Goal: Task Accomplishment & Management: Manage account settings

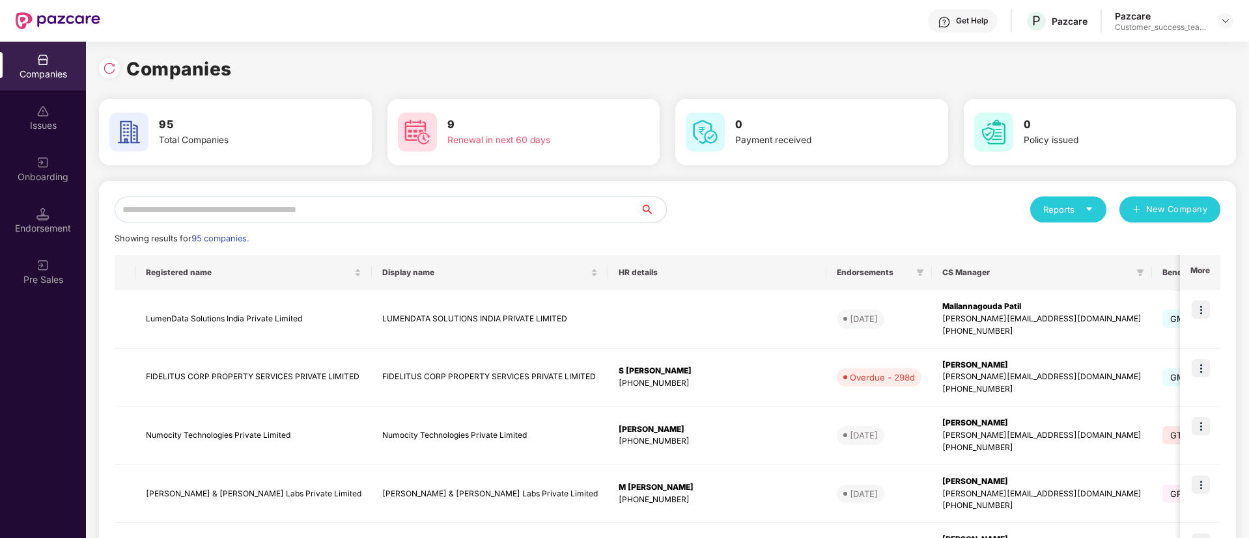
click at [458, 203] on input "text" at bounding box center [377, 210] width 525 height 26
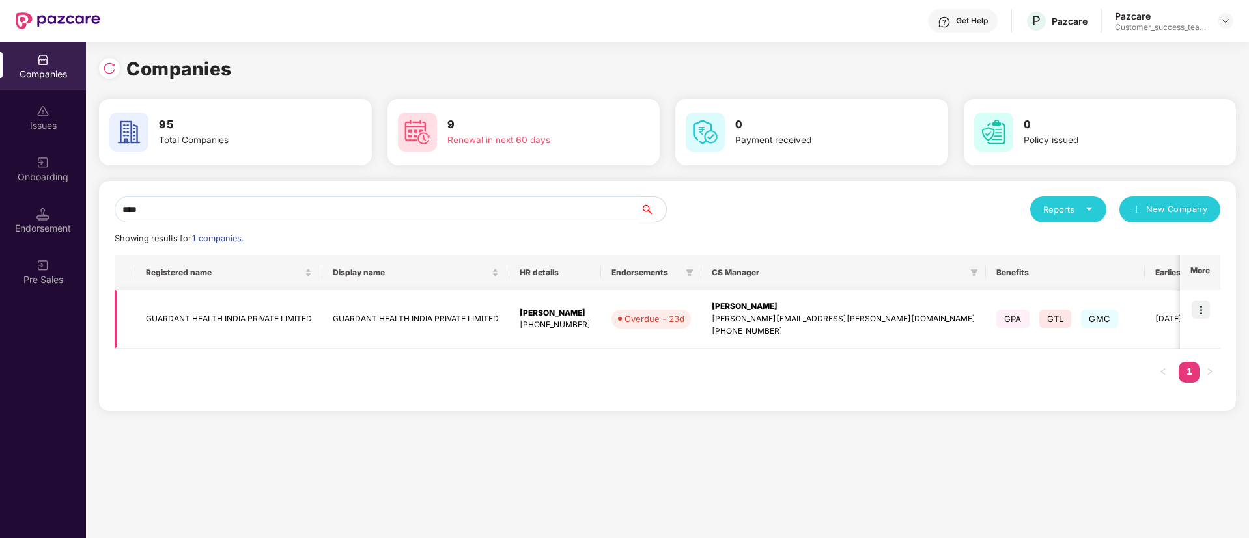
type input "****"
click at [1206, 314] on img at bounding box center [1200, 310] width 18 height 18
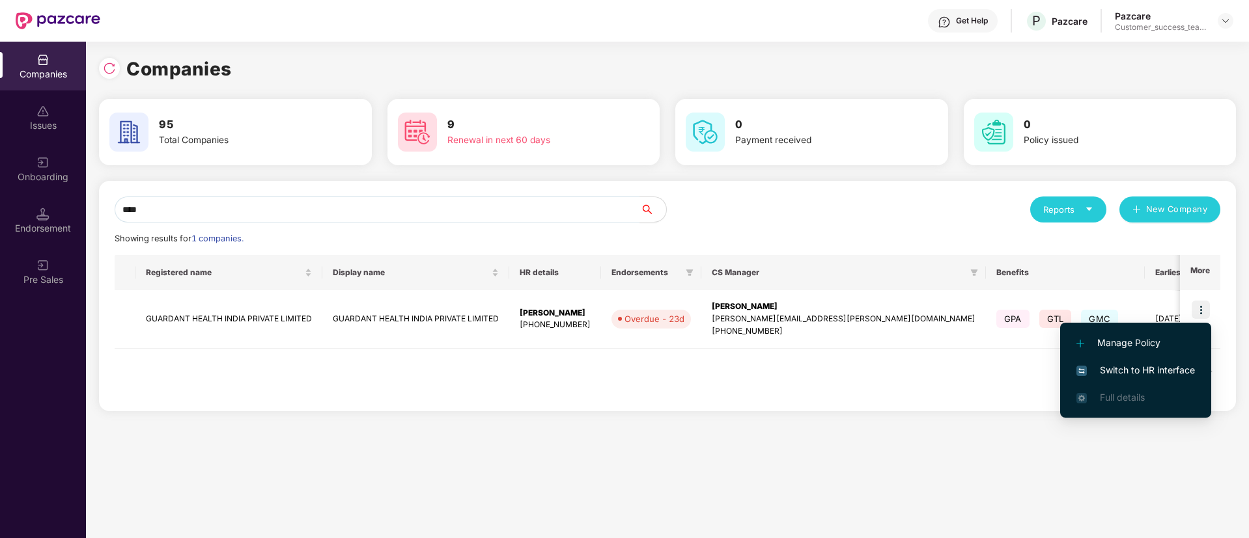
click at [1096, 373] on span "Switch to HR interface" at bounding box center [1135, 370] width 118 height 14
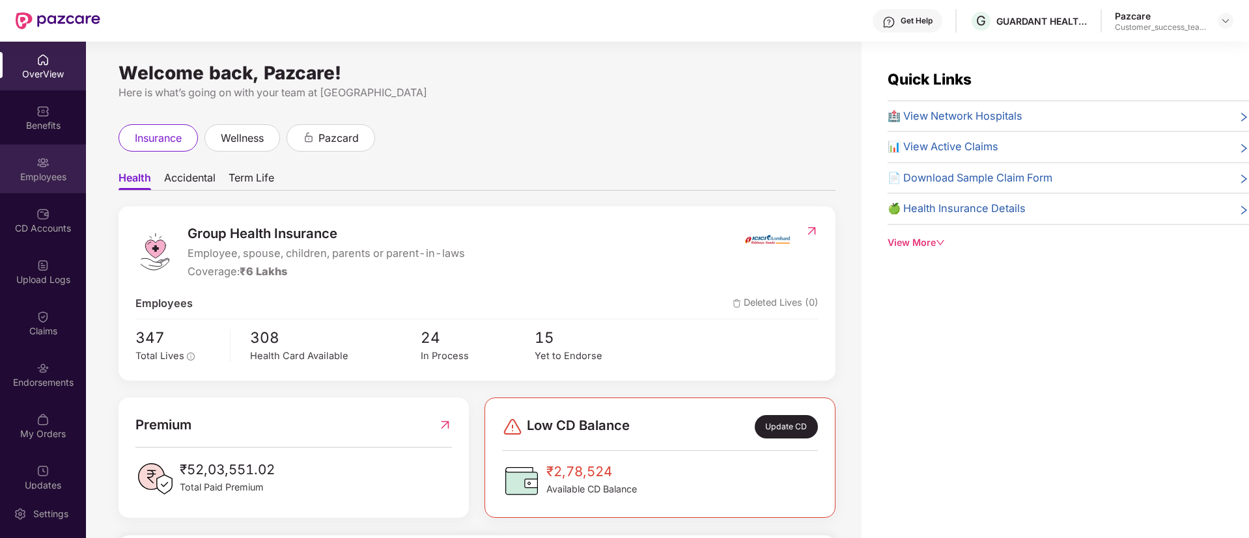
click at [68, 176] on div "Employees" at bounding box center [43, 177] width 86 height 13
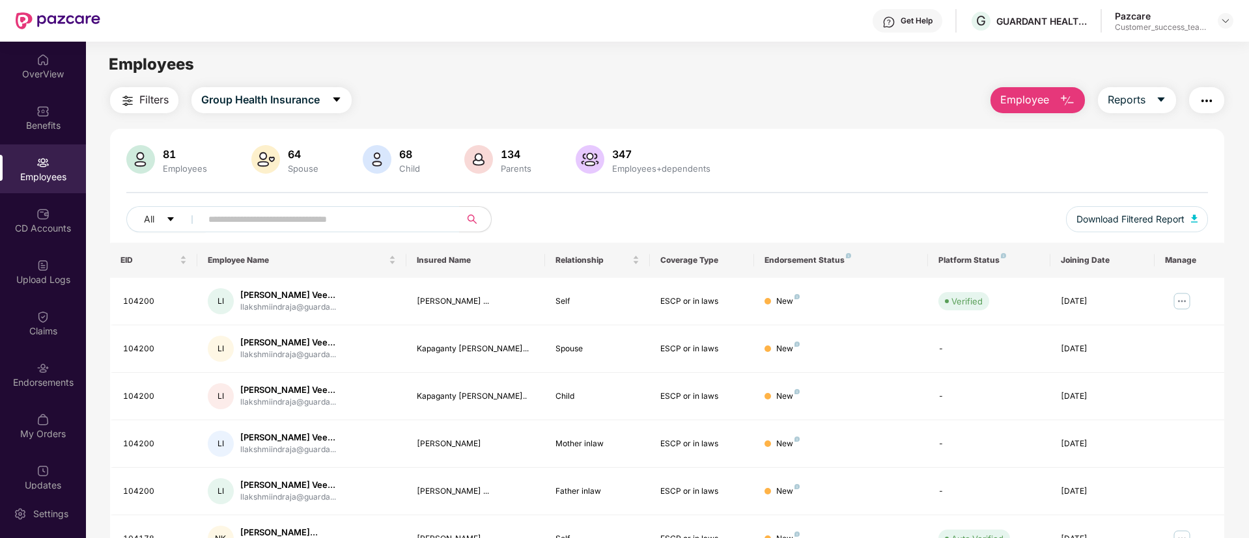
click at [1071, 108] on img "button" at bounding box center [1067, 101] width 16 height 16
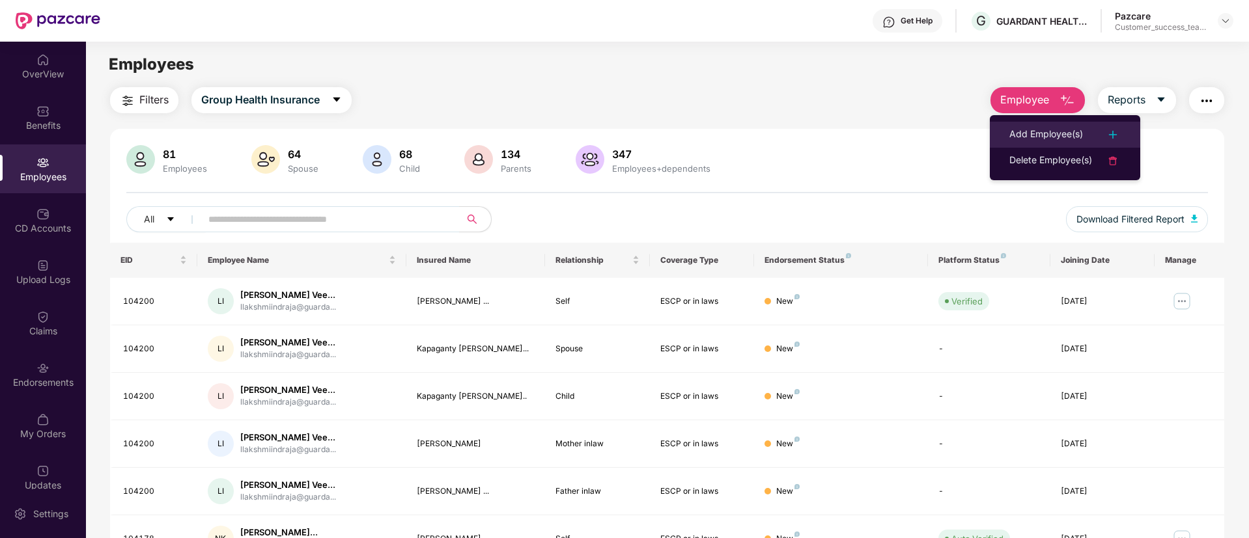
click at [1040, 139] on div "Add Employee(s)" at bounding box center [1046, 135] width 74 height 16
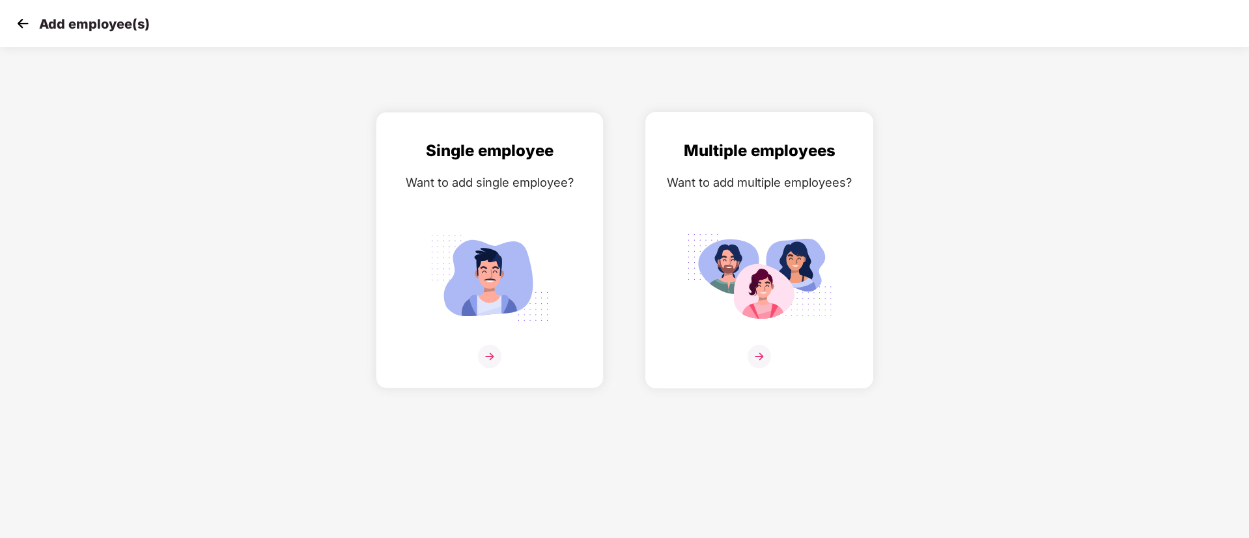
click at [764, 357] on img at bounding box center [758, 356] width 23 height 23
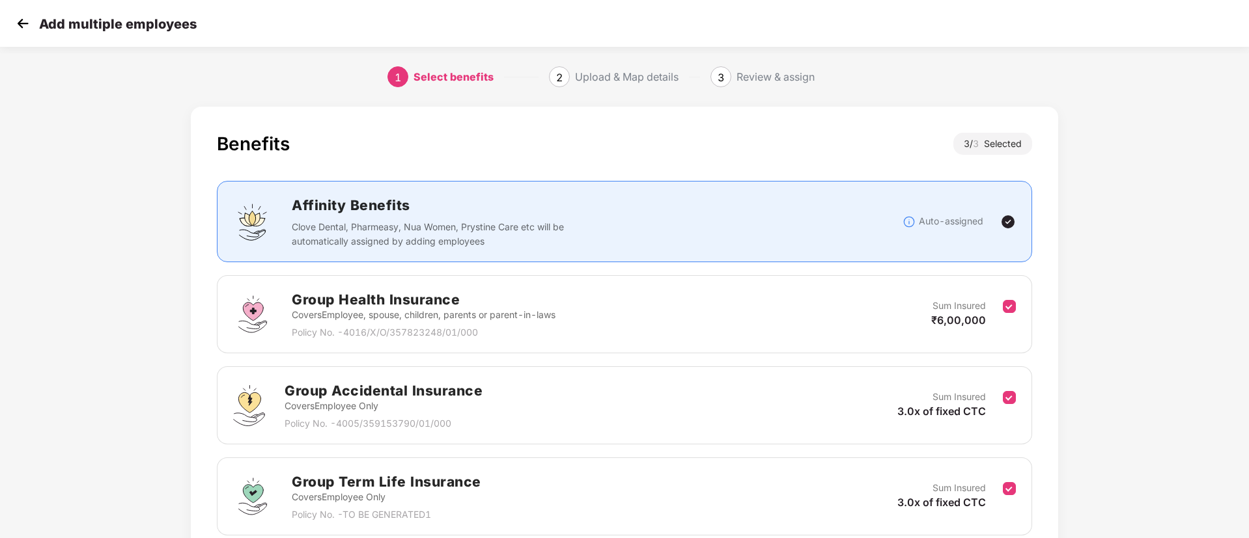
scroll to position [111, 0]
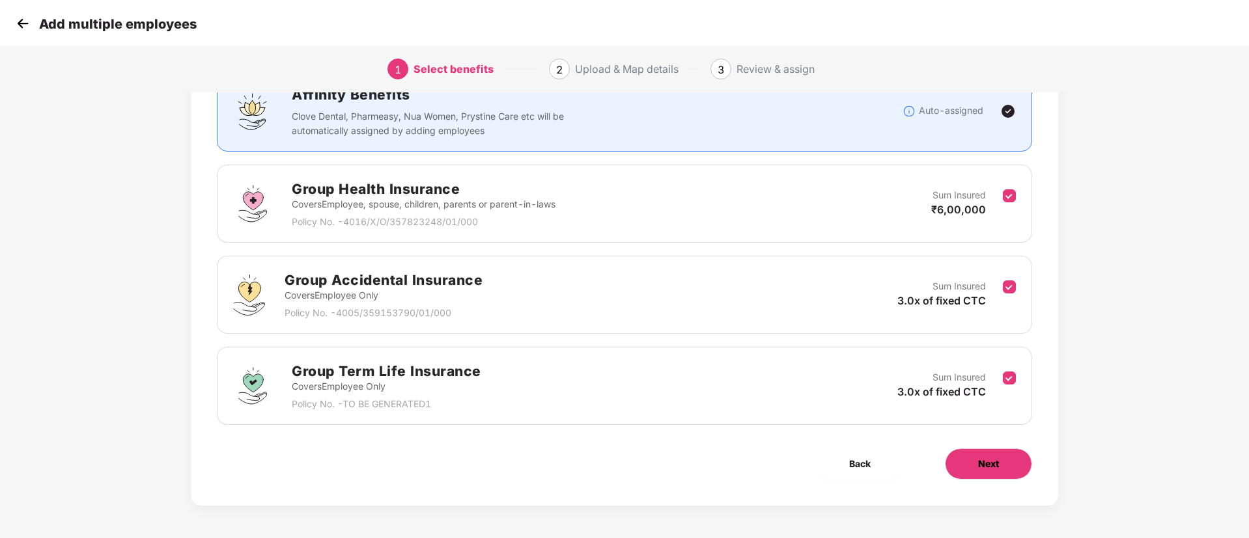
click at [991, 466] on span "Next" at bounding box center [988, 464] width 21 height 14
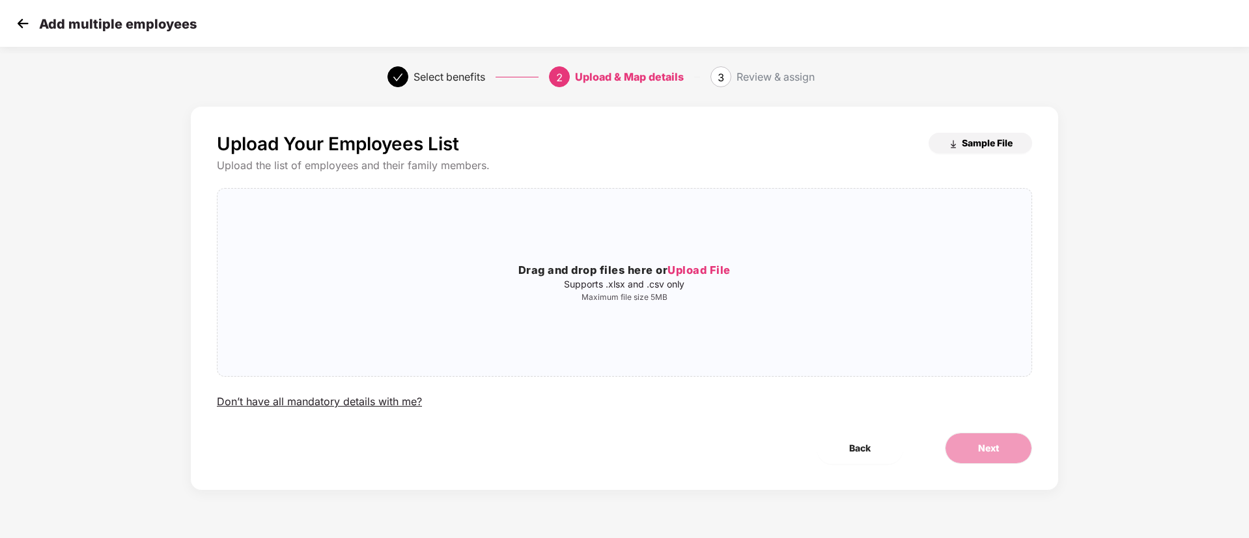
click at [979, 140] on span "Sample File" at bounding box center [987, 143] width 51 height 12
click at [24, 30] on img at bounding box center [23, 24] width 20 height 20
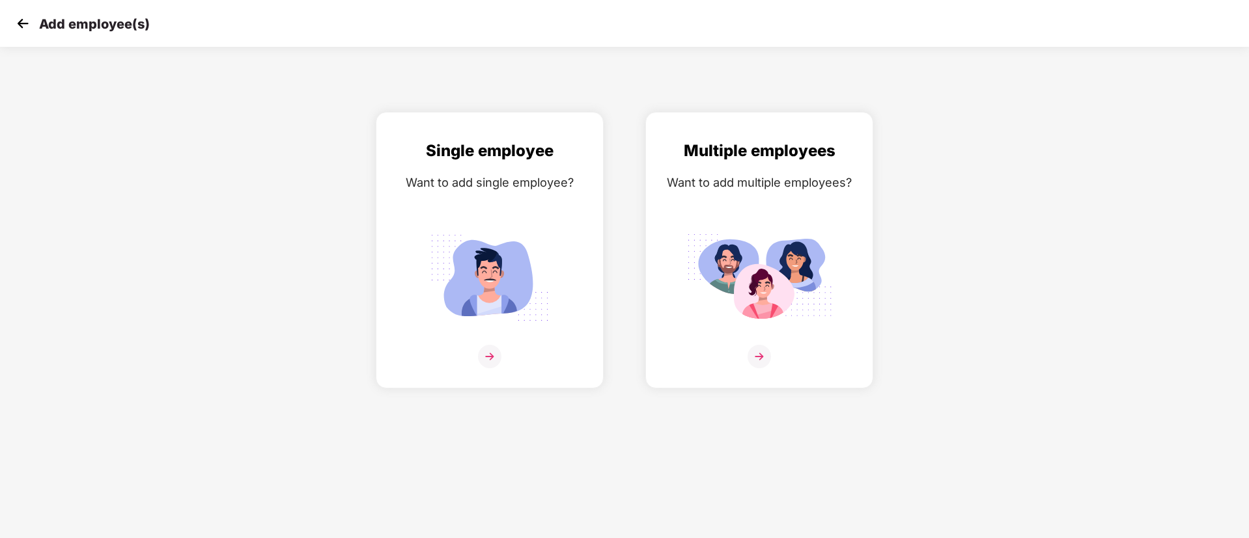
click at [24, 30] on img at bounding box center [23, 24] width 20 height 20
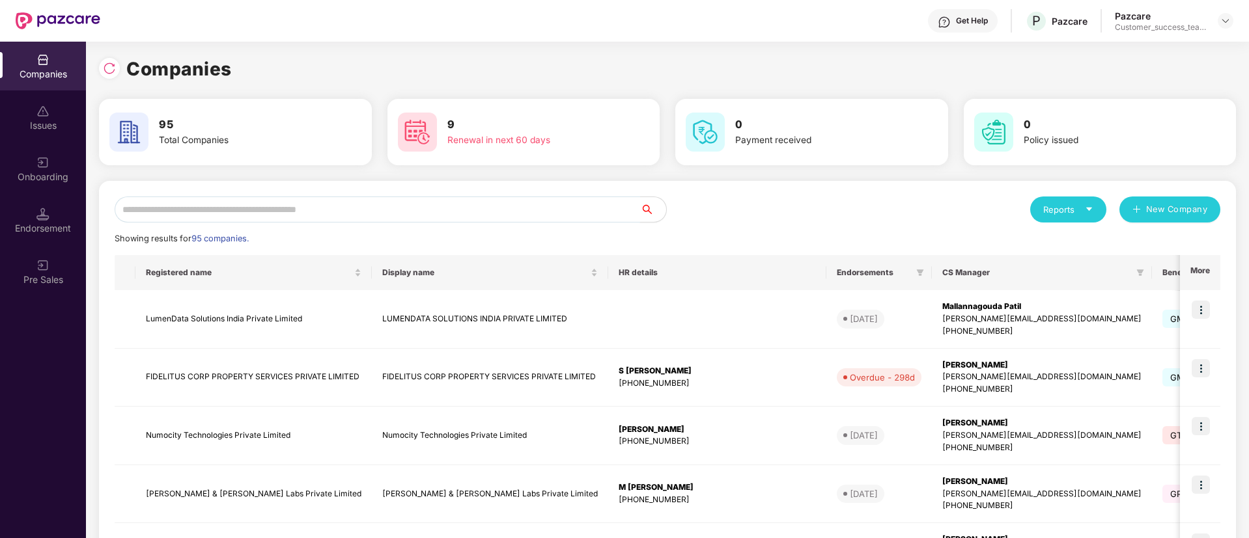
click at [357, 202] on input "text" at bounding box center [377, 210] width 525 height 26
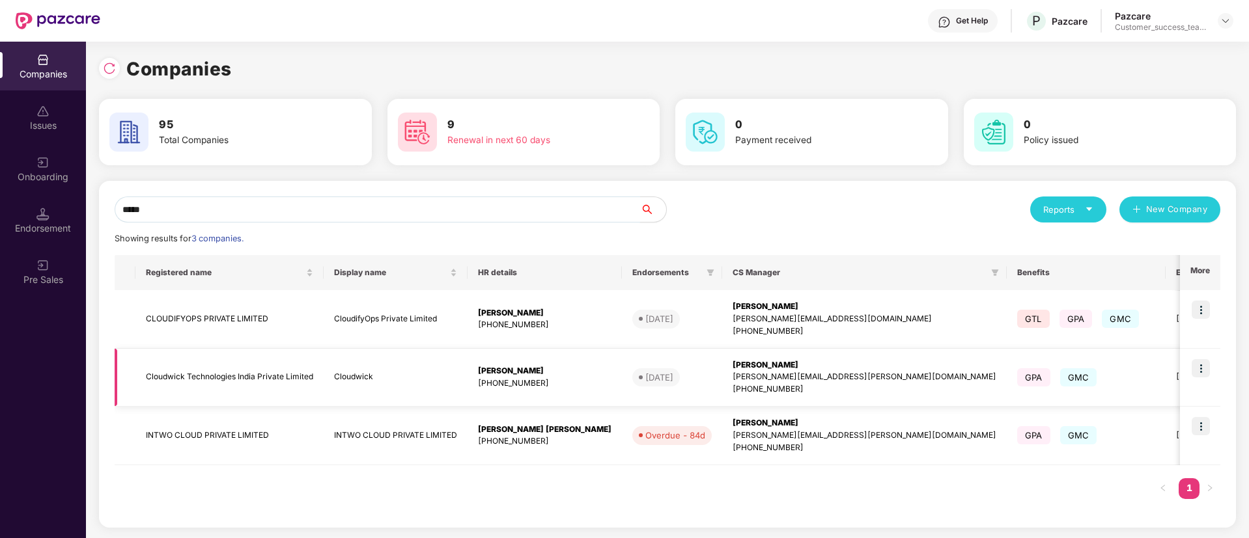
type input "*****"
click at [1194, 369] on img at bounding box center [1200, 368] width 18 height 18
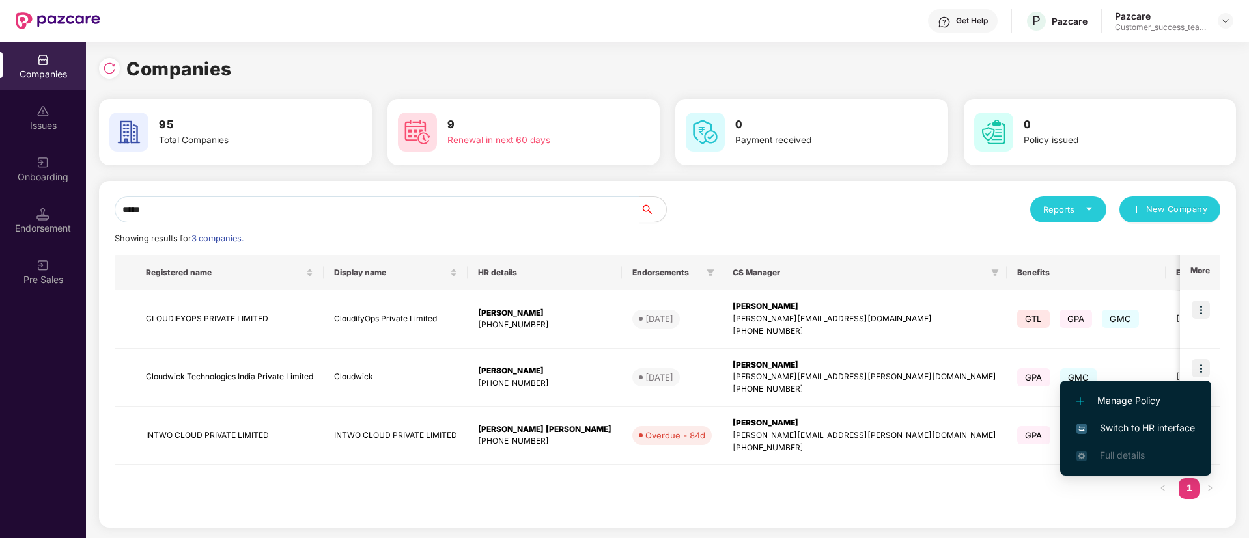
click at [1157, 430] on span "Switch to HR interface" at bounding box center [1135, 428] width 118 height 14
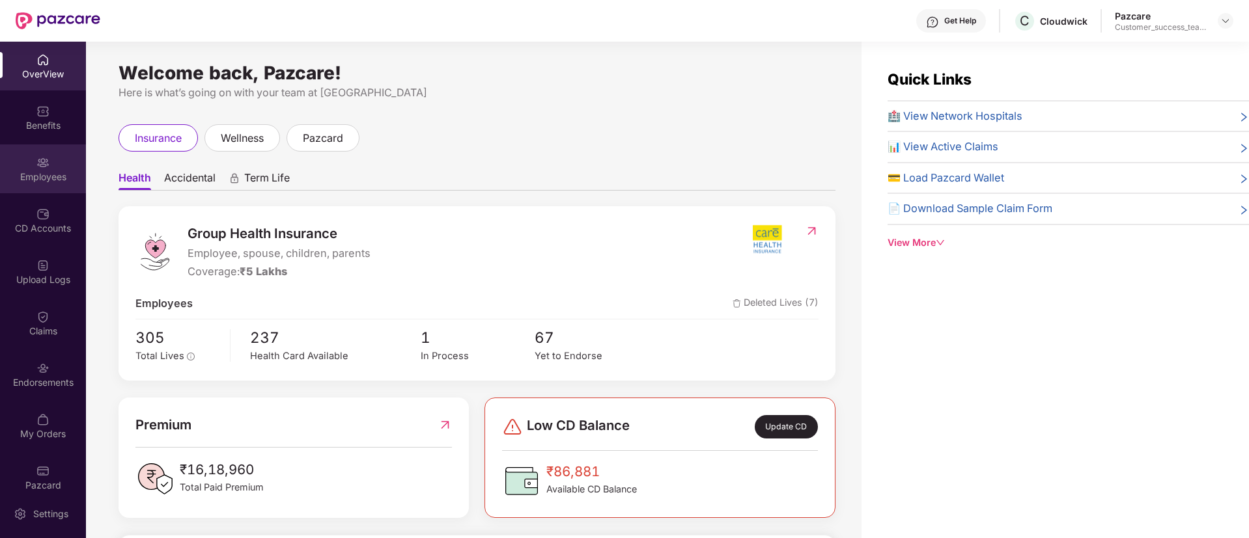
click at [46, 171] on div "Employees" at bounding box center [43, 177] width 86 height 13
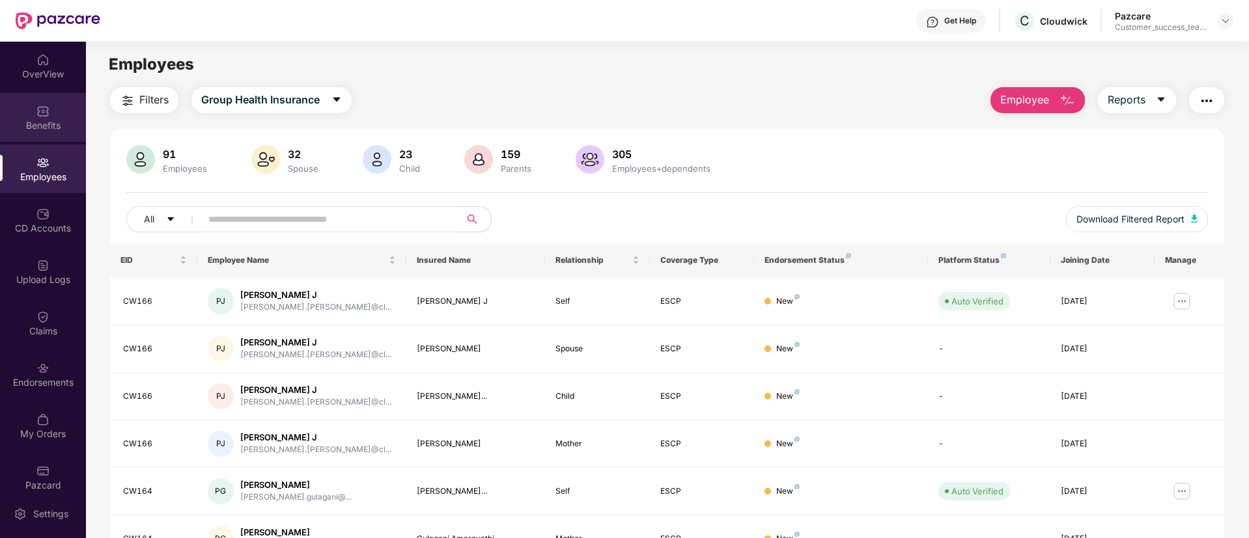
click at [51, 110] on div "Benefits" at bounding box center [43, 117] width 86 height 49
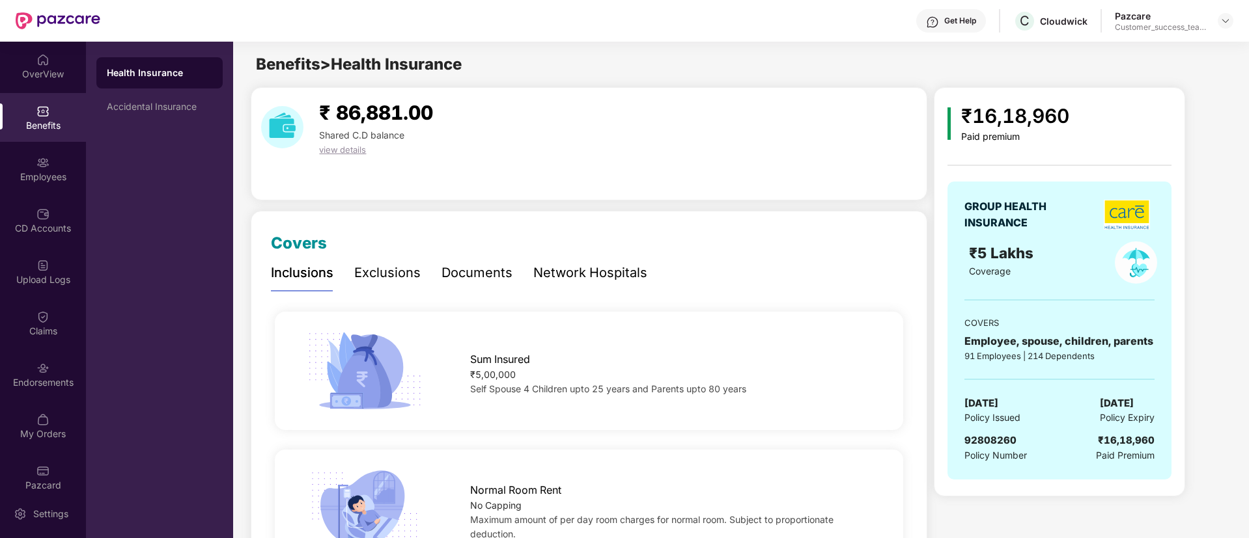
click at [476, 281] on div "Documents" at bounding box center [476, 273] width 71 height 20
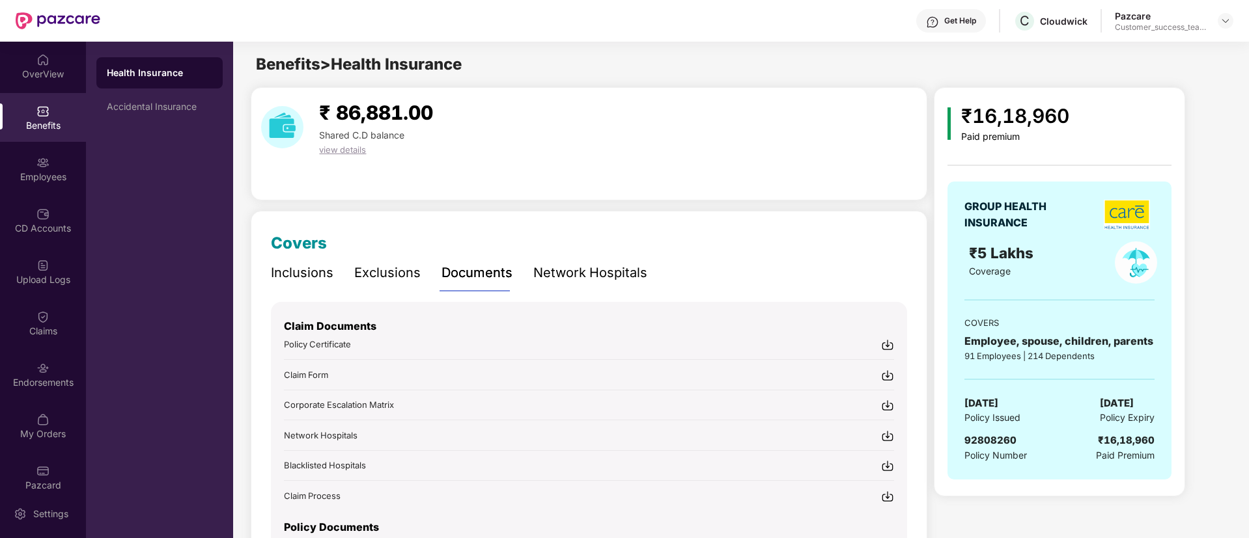
scroll to position [132, 0]
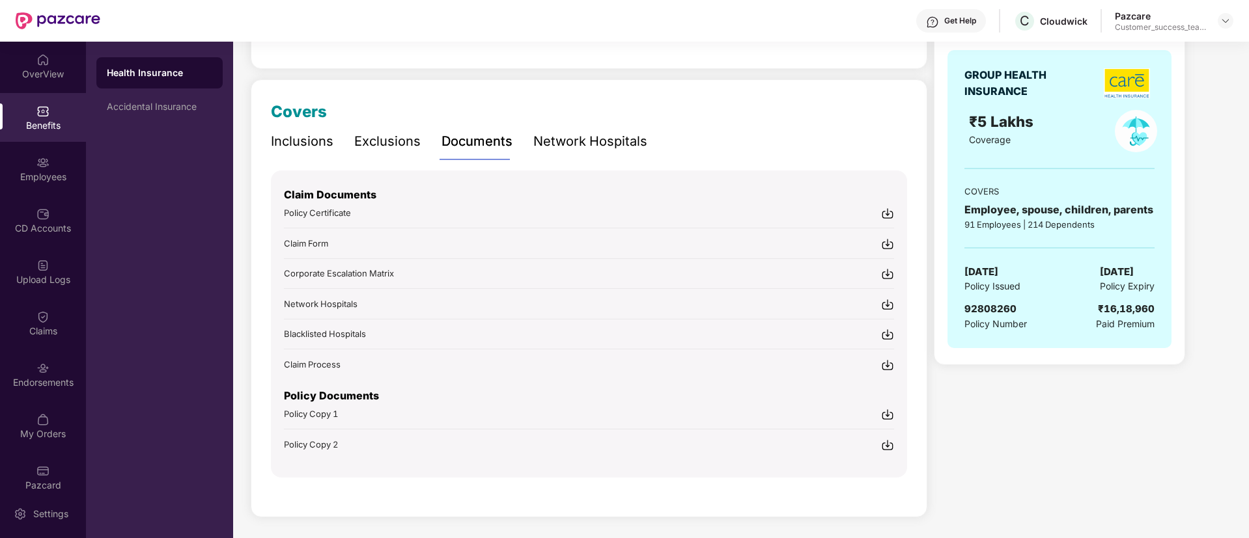
click at [888, 416] on img at bounding box center [887, 414] width 13 height 13
click at [891, 447] on img at bounding box center [887, 445] width 13 height 13
click at [384, 215] on div "Policy Certificate" at bounding box center [589, 213] width 610 height 14
click at [133, 109] on div "Accidental Insurance" at bounding box center [159, 107] width 105 height 10
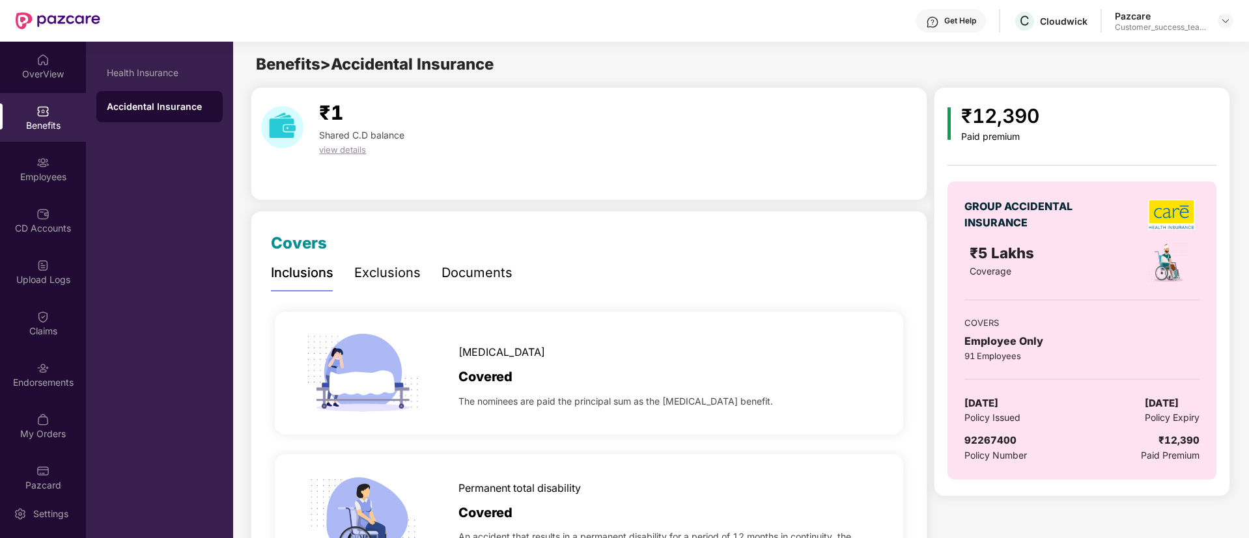
scroll to position [77, 0]
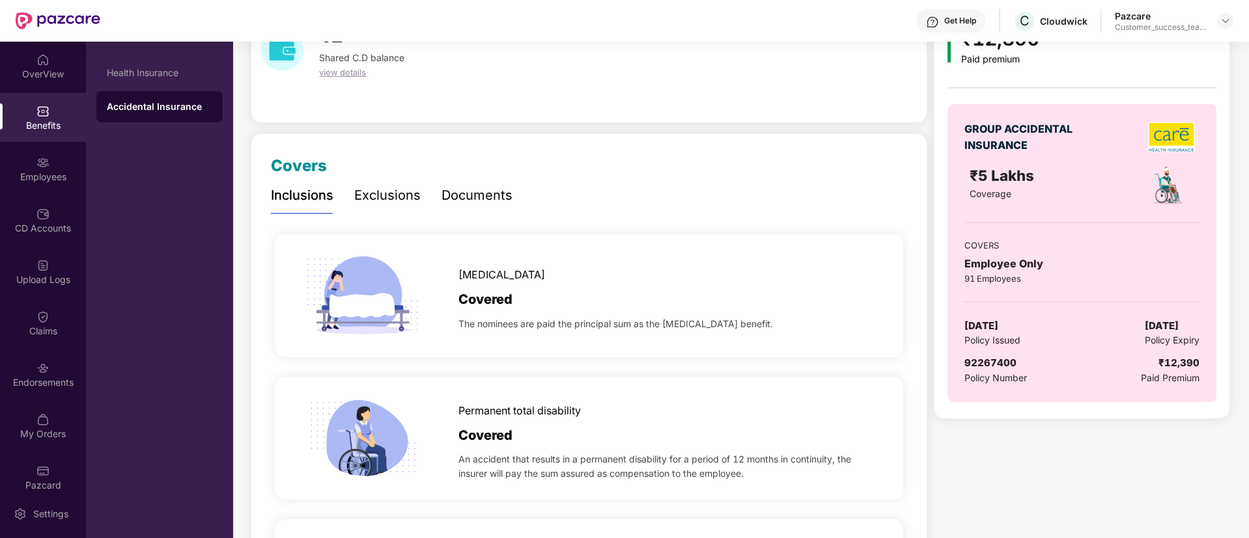
click at [458, 194] on div "Documents" at bounding box center [476, 196] width 71 height 20
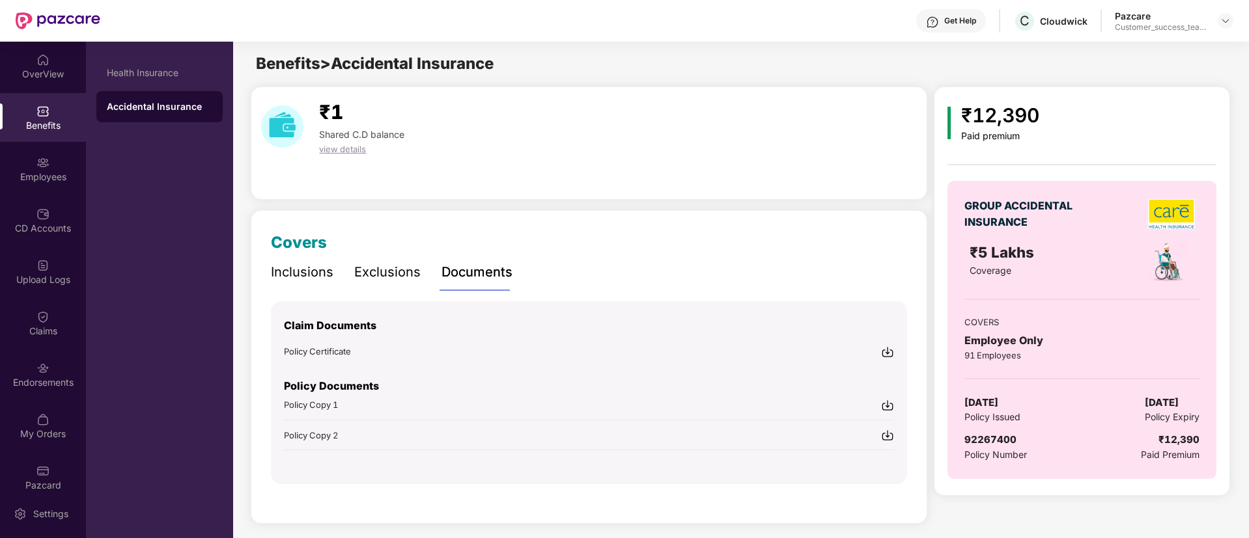
scroll to position [7, 0]
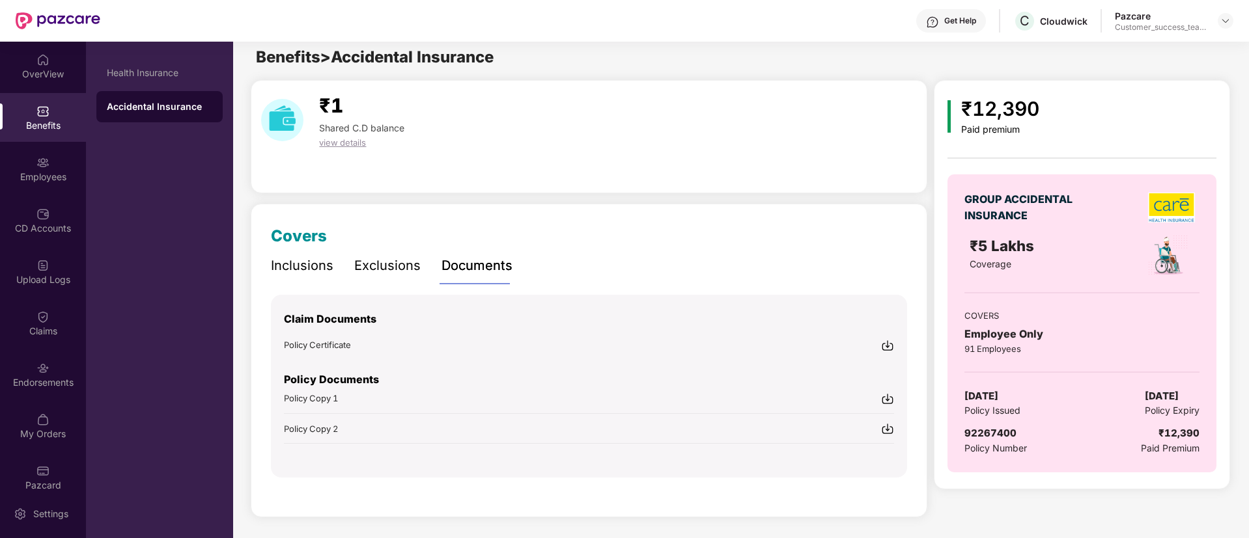
click at [891, 400] on img at bounding box center [887, 399] width 13 height 13
click at [887, 426] on img at bounding box center [887, 429] width 13 height 13
click at [139, 61] on div "Health Insurance" at bounding box center [159, 72] width 126 height 31
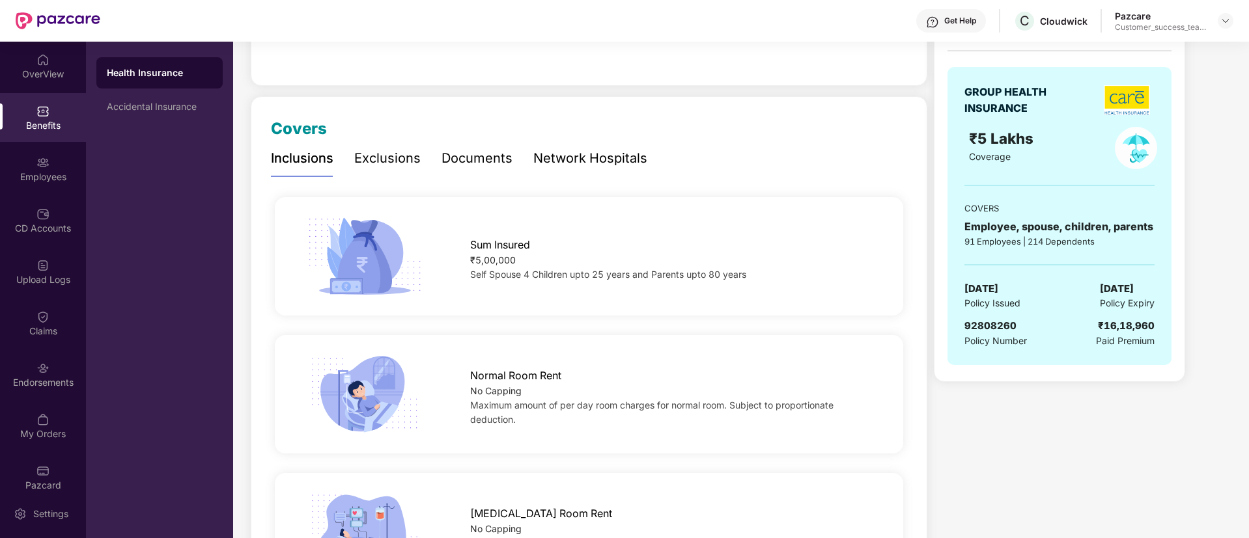
scroll to position [186, 0]
